Goal: Find specific page/section: Find specific page/section

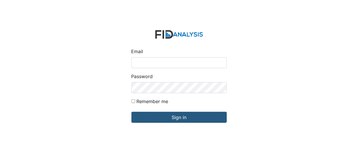
click at [136, 65] on input "Email" at bounding box center [179, 62] width 95 height 11
type input "[EMAIL_ADDRESS][DOMAIN_NAME]"
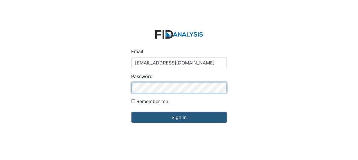
click at [132, 112] on input "Sign in" at bounding box center [179, 117] width 95 height 11
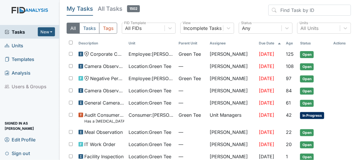
click at [22, 48] on span "Units" at bounding box center [14, 45] width 19 height 9
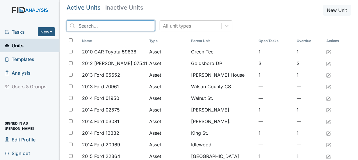
click at [85, 25] on input "search" at bounding box center [111, 25] width 88 height 11
type input "r"
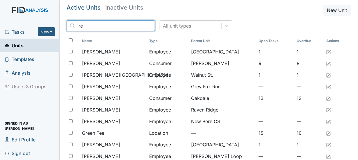
type input "r"
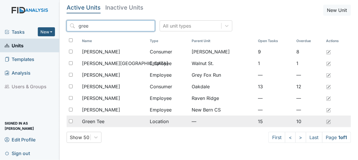
type input "gree"
drag, startPoint x: 91, startPoint y: 121, endPoint x: 84, endPoint y: 120, distance: 6.2
click at [84, 120] on span "Green Tee" at bounding box center [93, 121] width 22 height 7
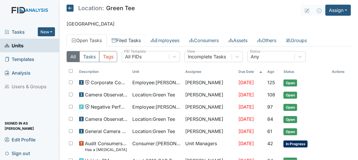
click at [120, 41] on link "Filed Tasks" at bounding box center [126, 40] width 39 height 12
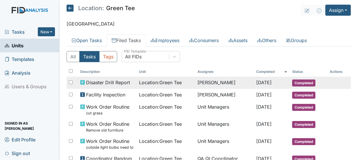
click at [302, 82] on span "Completed" at bounding box center [303, 83] width 23 height 7
